Goal: Find specific page/section: Find specific page/section

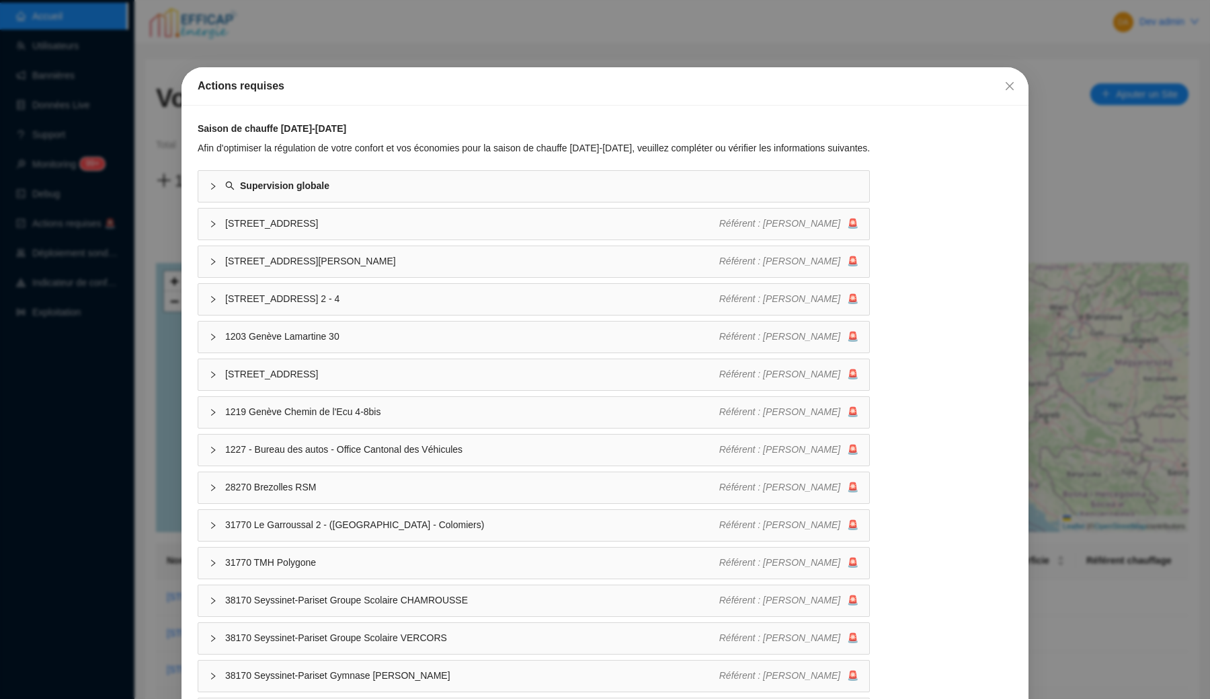
click at [758, 32] on div "Actions requises Saison de chauffe [DATE]-[DATE] Afin d'optimiser la régulation…" at bounding box center [605, 349] width 1210 height 699
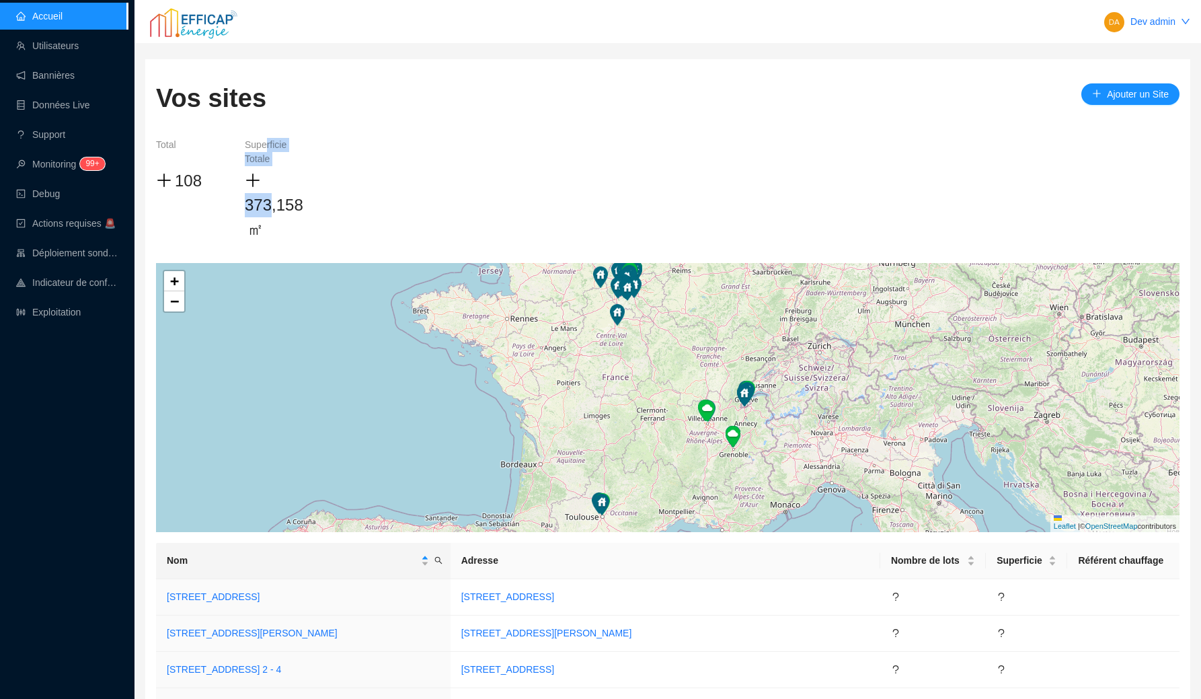
drag, startPoint x: 265, startPoint y: 143, endPoint x: 272, endPoint y: 210, distance: 67.0
click at [272, 210] on div "Superficie Totale 373,158 ㎡" at bounding box center [278, 190] width 67 height 104
click at [272, 210] on span "373,158" at bounding box center [274, 205] width 58 height 18
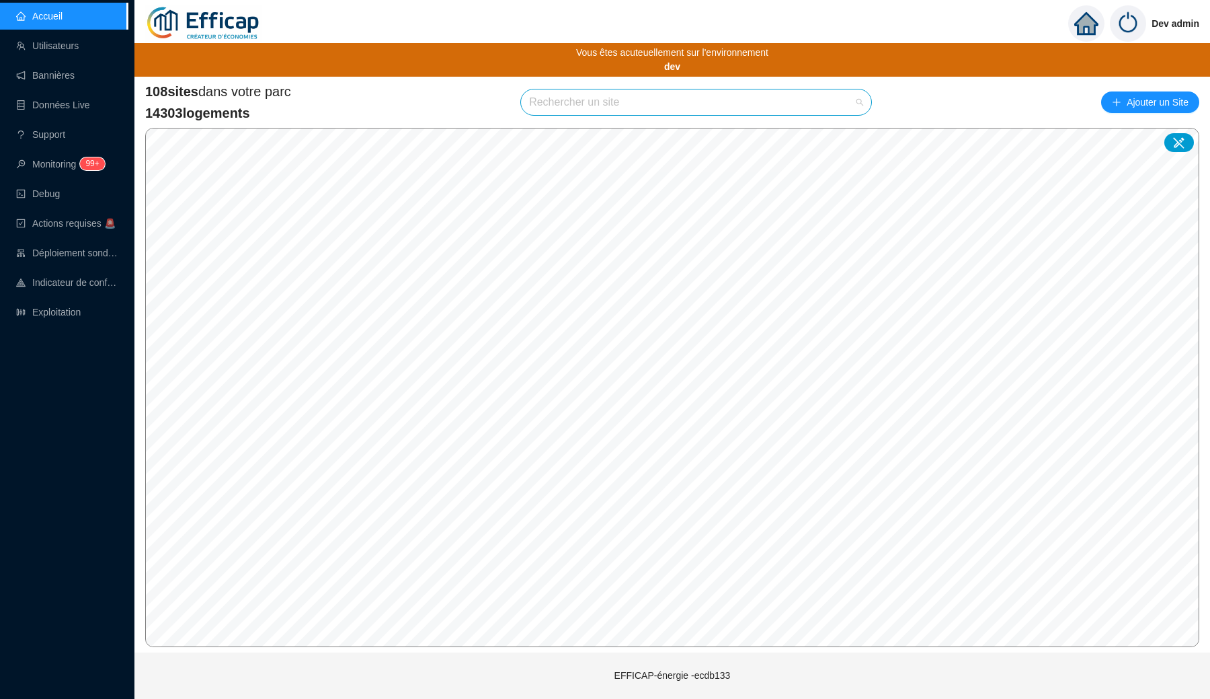
click at [659, 100] on input "search" at bounding box center [690, 102] width 322 height 26
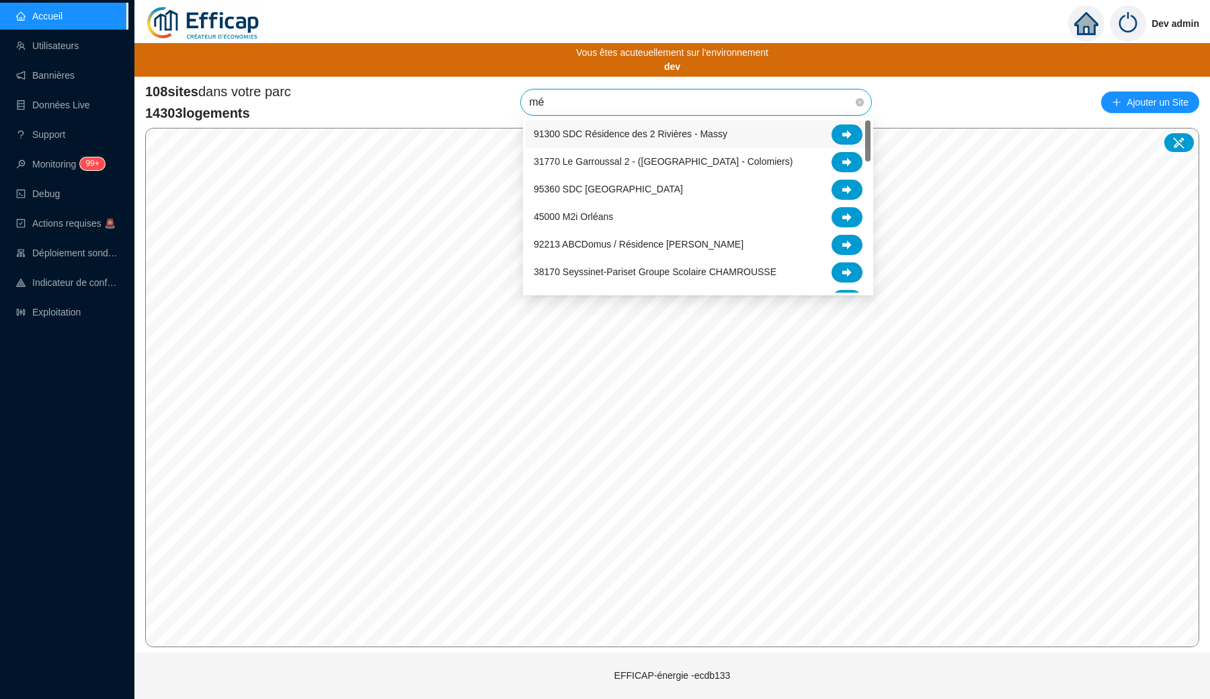
type input "mér"
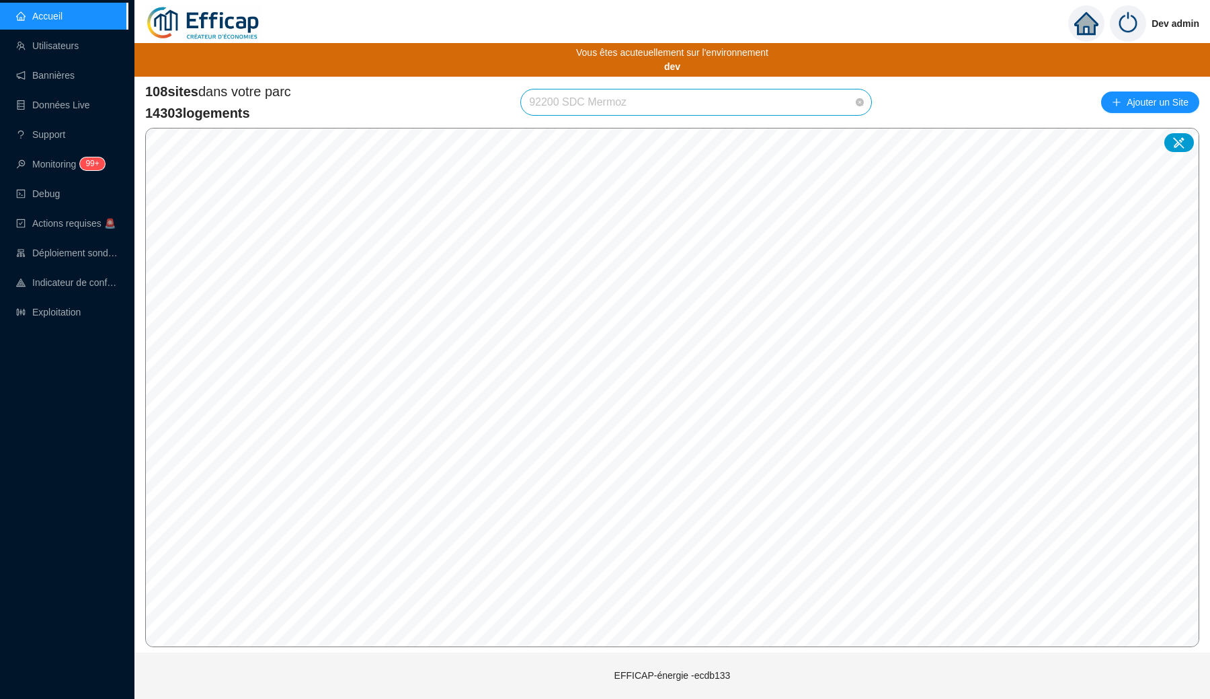
click at [669, 101] on span "92200 SDC Mermoz" at bounding box center [696, 102] width 334 height 26
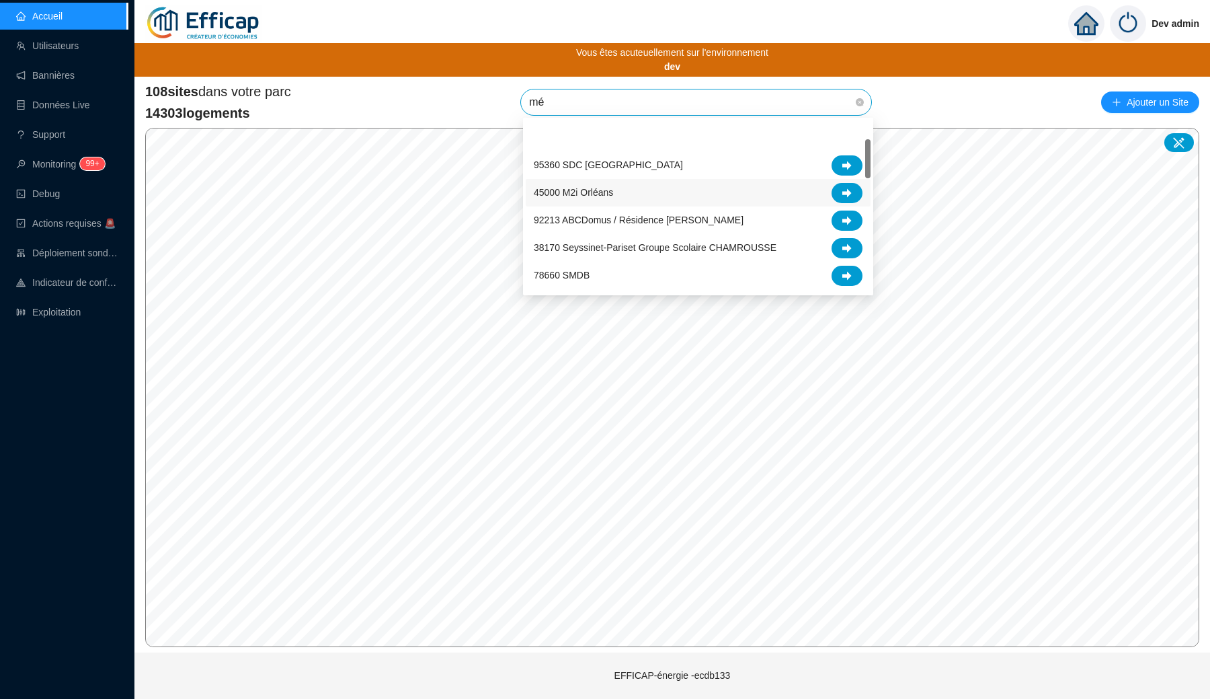
type input "mér"
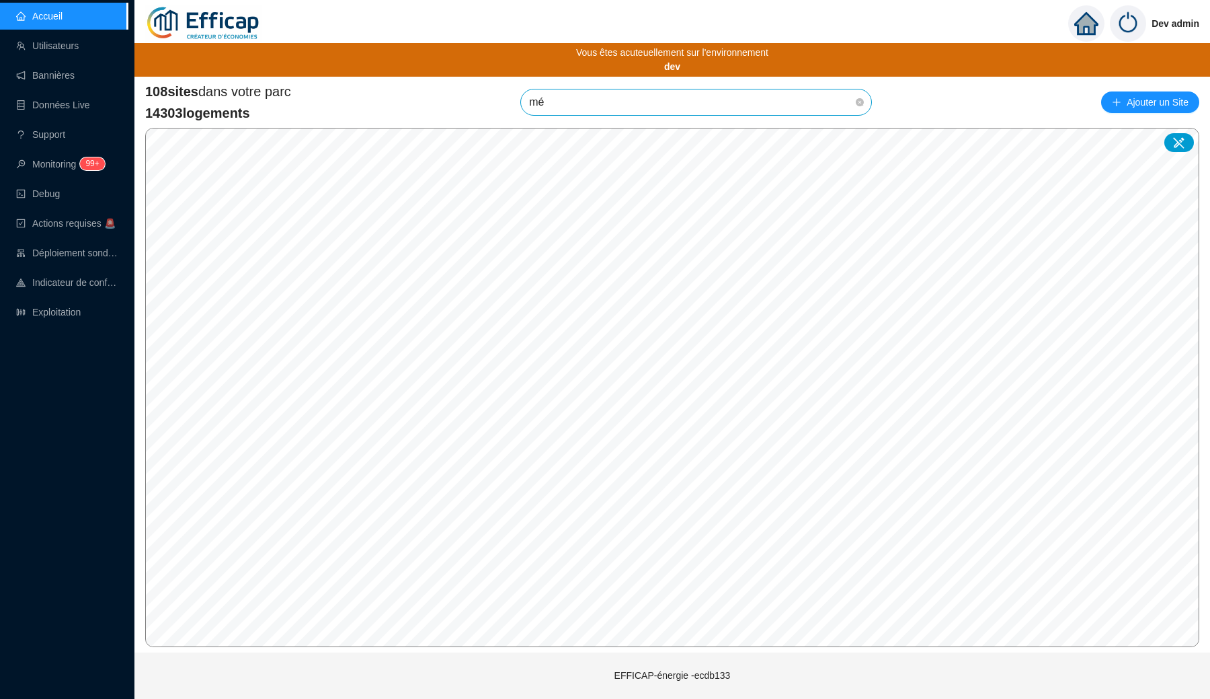
type input "mér"
